Goal: Check status: Check status

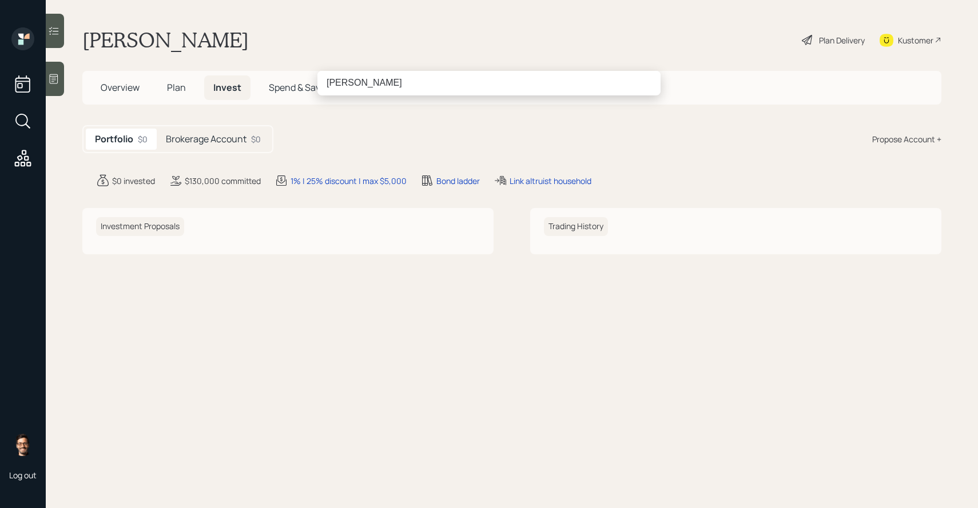
type input "[PERSON_NAME]"
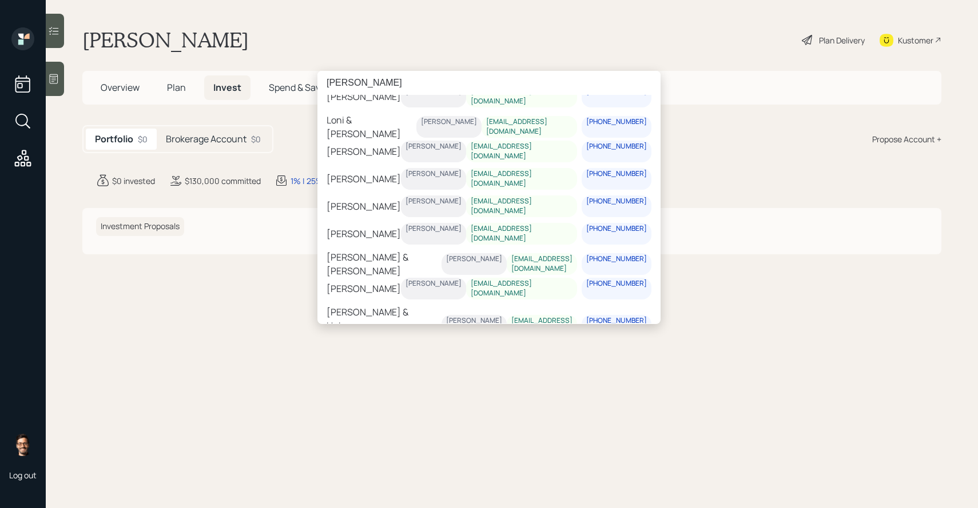
scroll to position [310, 0]
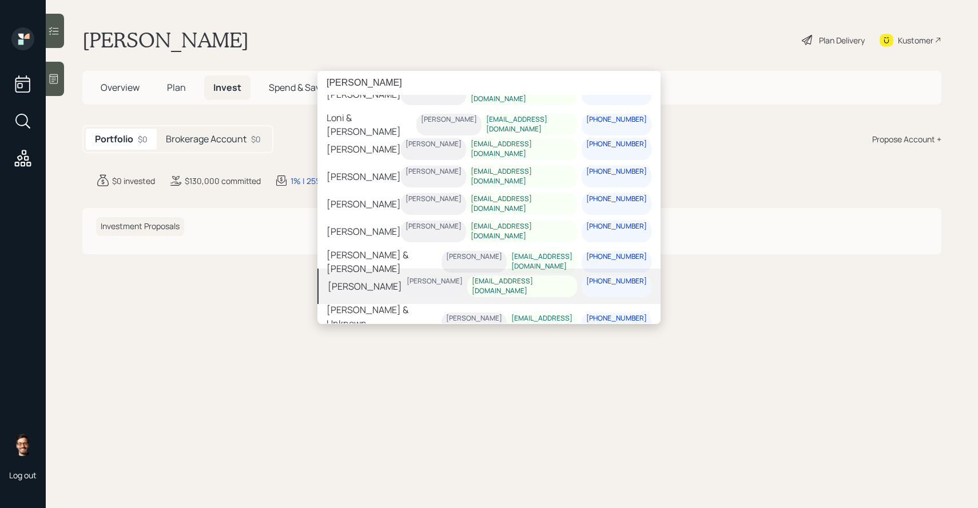
type input "[PERSON_NAME]"
